Goal: Transaction & Acquisition: Download file/media

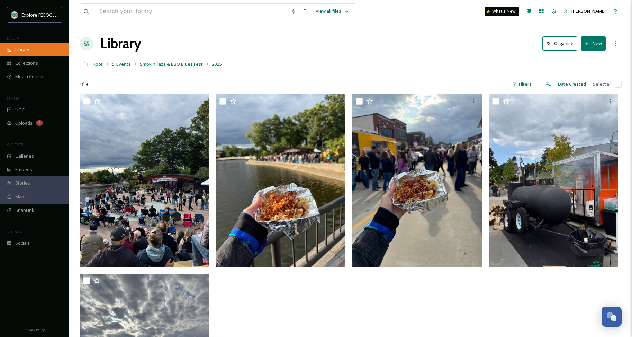
click at [37, 49] on div "Library" at bounding box center [34, 49] width 69 height 13
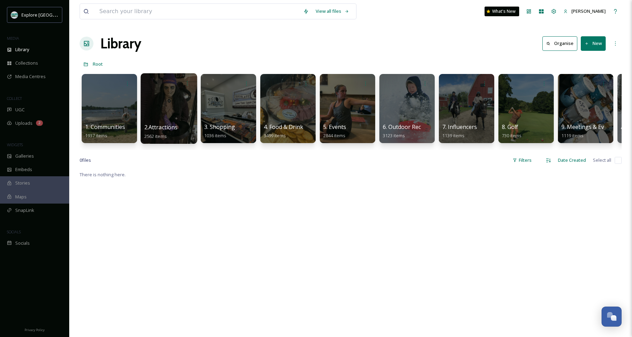
click at [171, 118] on div at bounding box center [168, 108] width 56 height 71
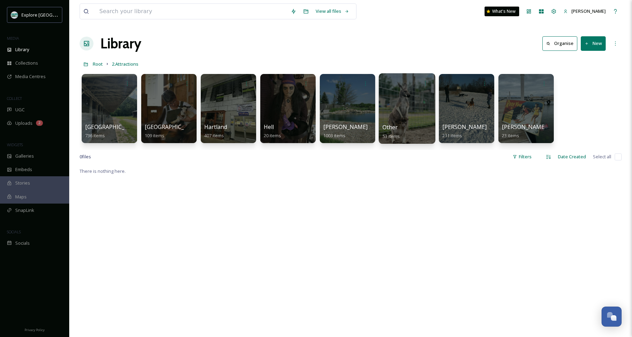
click at [410, 106] on div at bounding box center [406, 108] width 56 height 71
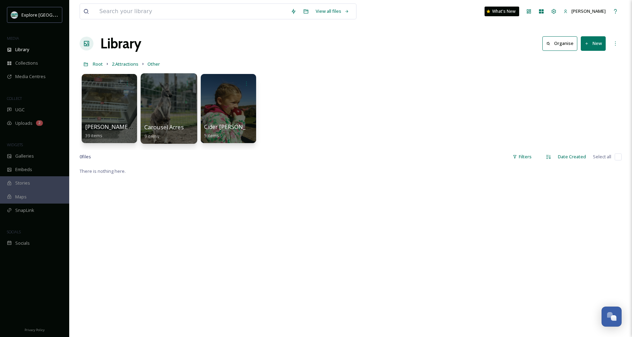
click at [161, 117] on div at bounding box center [168, 108] width 56 height 71
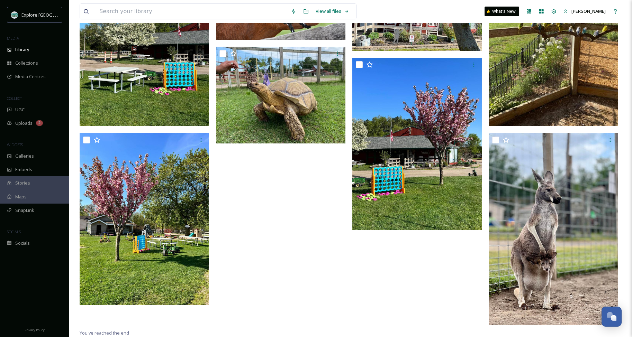
scroll to position [213, 0]
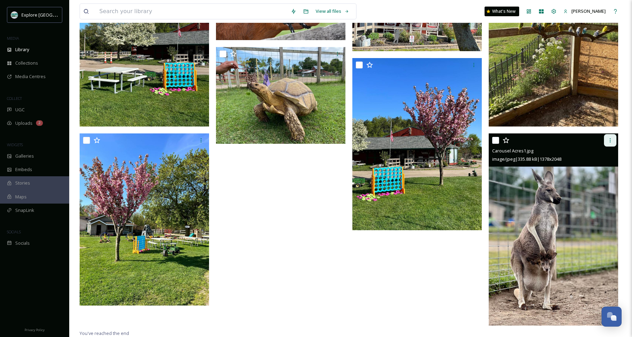
click at [608, 143] on icon at bounding box center [610, 141] width 6 height 6
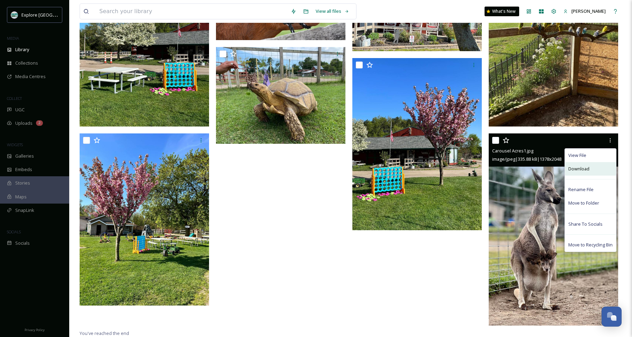
click at [584, 167] on span "Download" at bounding box center [578, 169] width 21 height 7
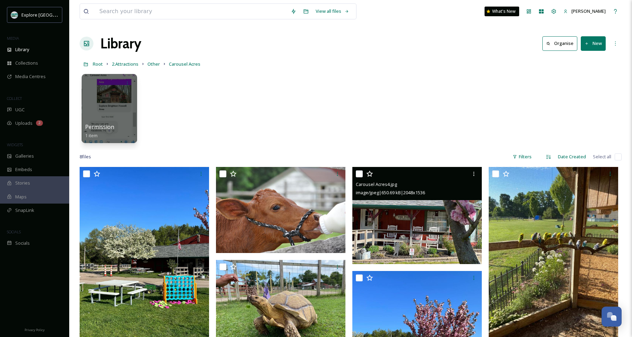
scroll to position [0, 0]
